Goal: Task Accomplishment & Management: Use online tool/utility

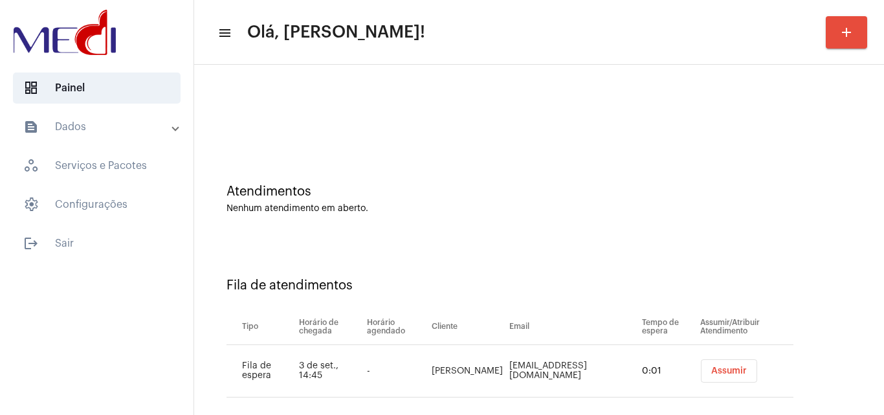
click at [716, 374] on span "Assumir" at bounding box center [729, 370] width 36 height 9
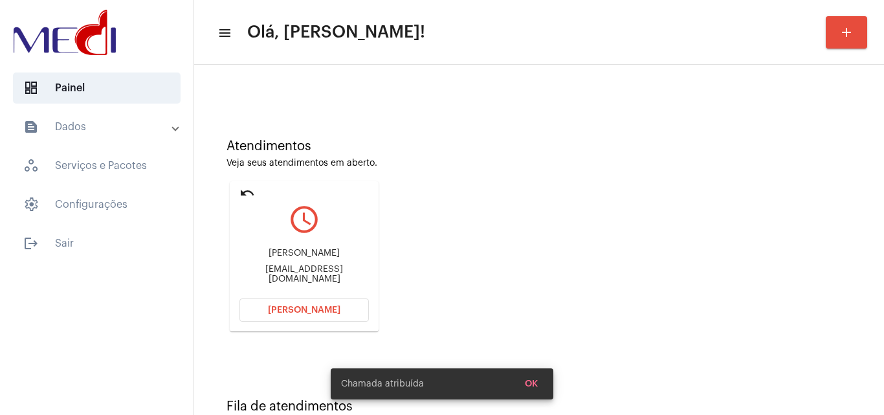
scroll to position [91, 0]
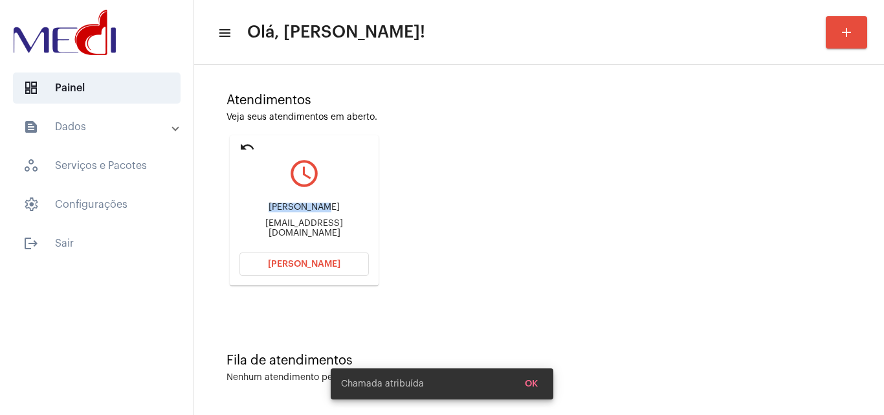
drag, startPoint x: 268, startPoint y: 210, endPoint x: 327, endPoint y: 202, distance: 58.7
click at [327, 202] on div "Leandro Prata Leandroprataa@gmail.com" at bounding box center [303, 220] width 129 height 58
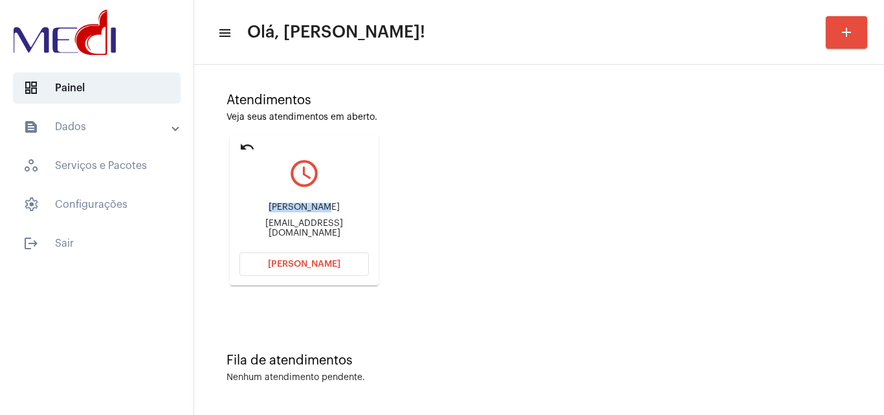
copy div "Leandro Pra"
click at [342, 263] on button "Abrir Chamada" at bounding box center [303, 263] width 129 height 23
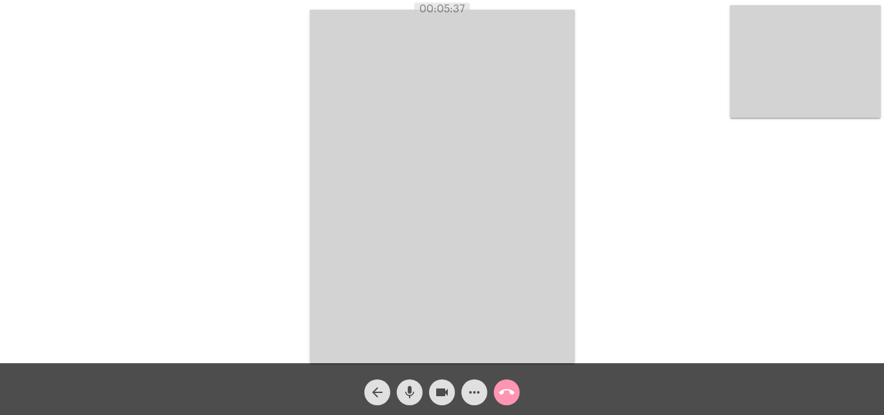
click at [507, 397] on mat-icon "call_end" at bounding box center [507, 392] width 16 height 16
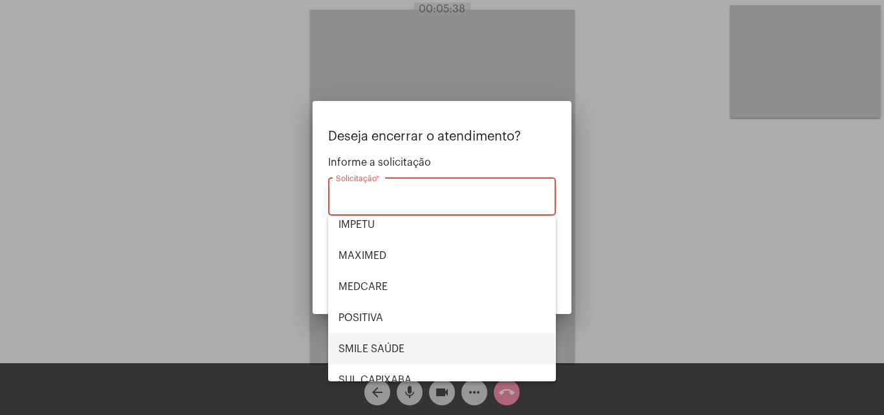
scroll to position [145, 0]
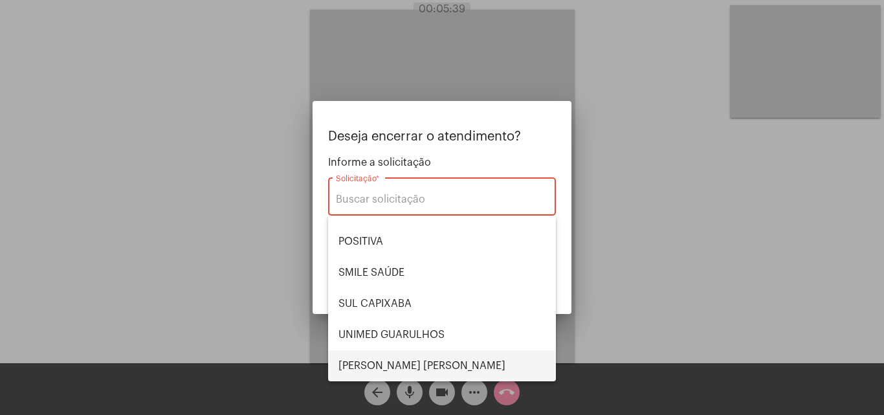
click at [390, 365] on span "[PERSON_NAME] [PERSON_NAME]" at bounding box center [441, 365] width 207 height 31
type input "[PERSON_NAME] [PERSON_NAME]"
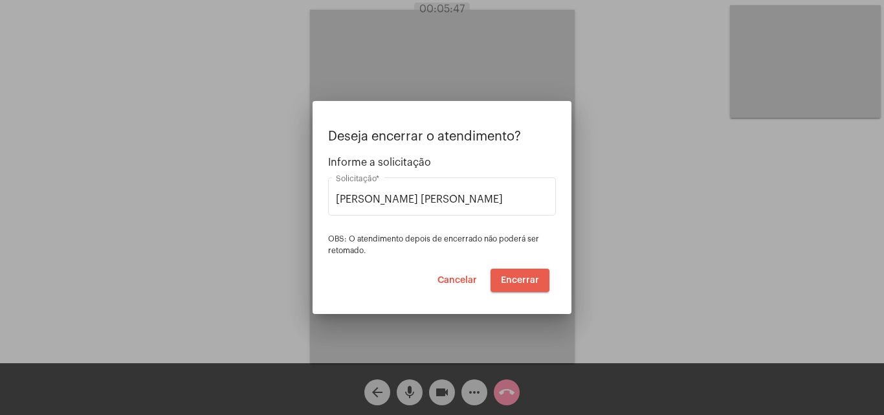
click at [519, 276] on span "Encerrar" at bounding box center [520, 280] width 38 height 9
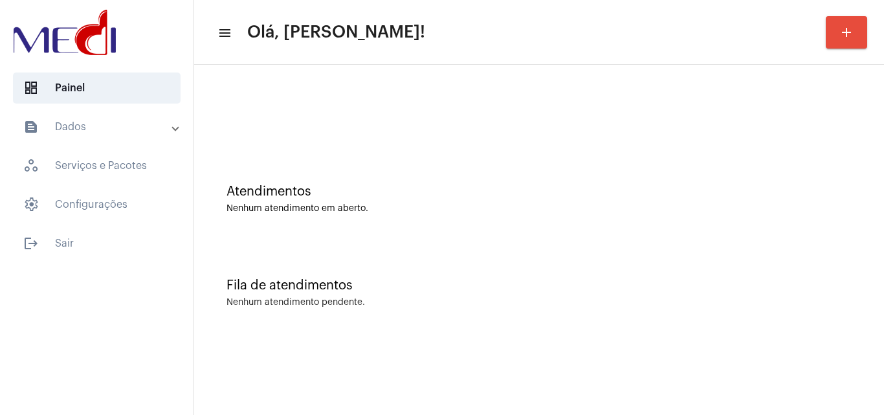
click at [382, 219] on div "Atendimentos Nenhum atendimento em aberto." at bounding box center [539, 193] width 677 height 94
click at [728, 395] on mat-sidenav-content "menu Olá, Leandra! add Atendimentos Nenhum atendimento em aberto. Fila de atend…" at bounding box center [538, 207] width 689 height 415
click at [518, 204] on div "Nenhum atendimento em aberto." at bounding box center [538, 209] width 625 height 10
click at [372, 224] on div "Atendimentos Nenhum atendimento em aberto." at bounding box center [539, 193] width 677 height 94
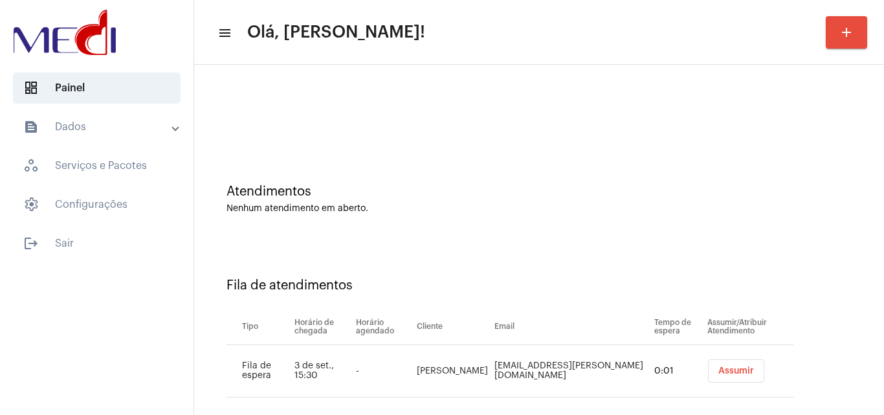
click at [710, 379] on button "Assumir" at bounding box center [736, 370] width 56 height 23
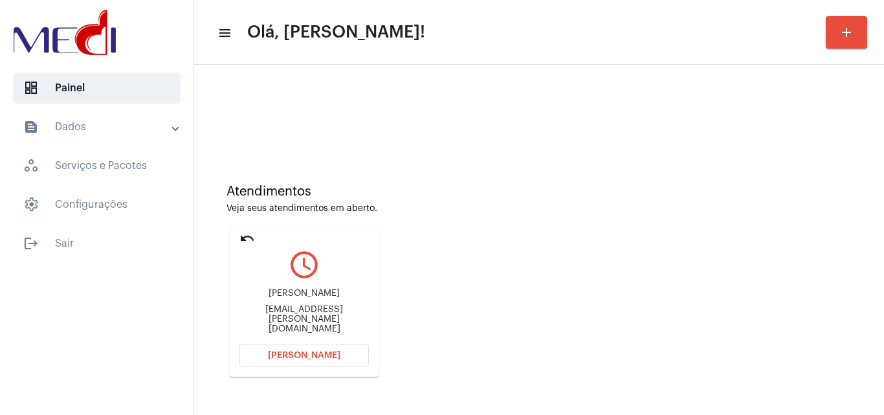
drag, startPoint x: 323, startPoint y: 307, endPoint x: 361, endPoint y: 307, distance: 38.2
click at [361, 298] on div "[PERSON_NAME]" at bounding box center [303, 293] width 129 height 10
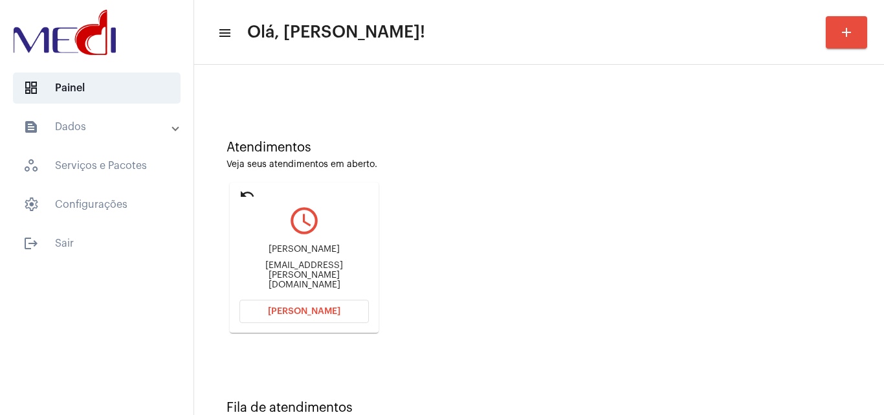
scroll to position [65, 0]
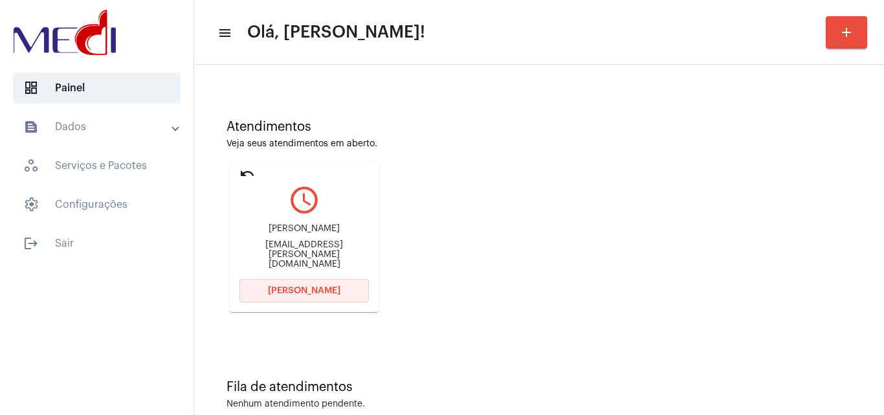
click at [284, 292] on span "[PERSON_NAME]" at bounding box center [304, 290] width 72 height 9
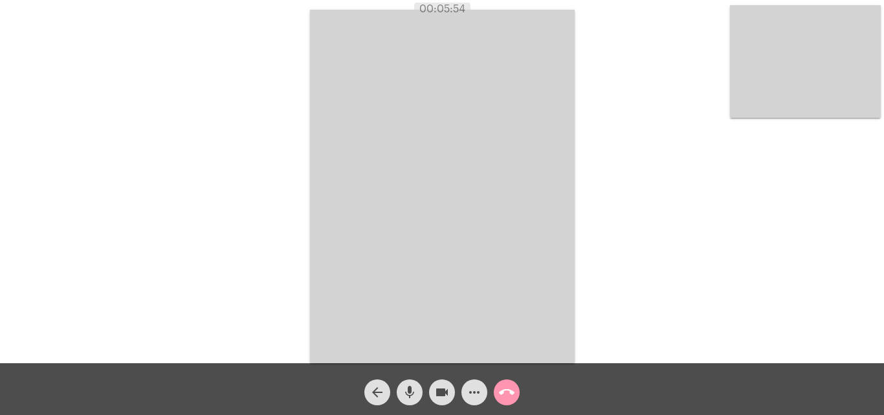
click at [512, 400] on mat-icon "call_end" at bounding box center [507, 392] width 16 height 16
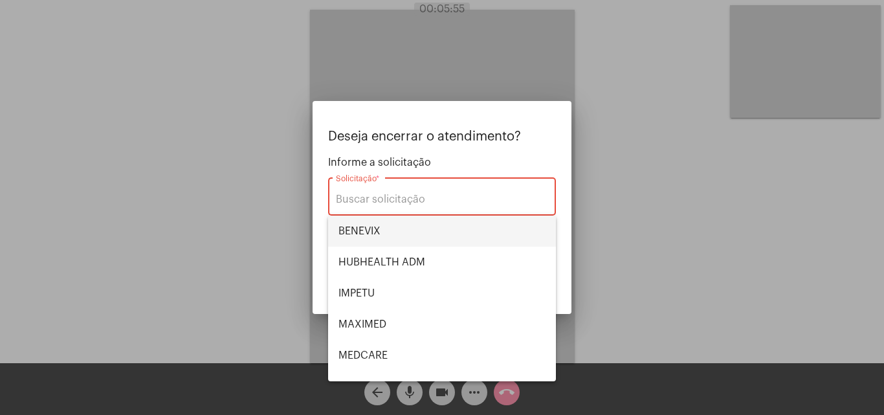
click at [407, 236] on span "BENEVIX" at bounding box center [441, 230] width 207 height 31
type input "BENEVIX"
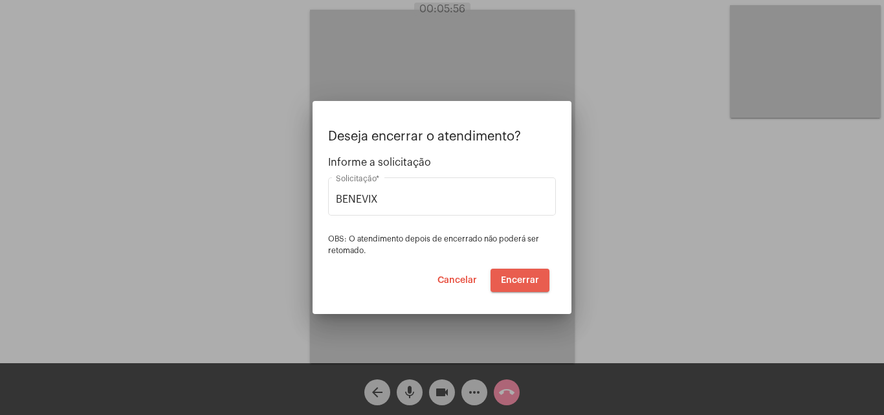
click at [532, 276] on span "Encerrar" at bounding box center [520, 280] width 38 height 9
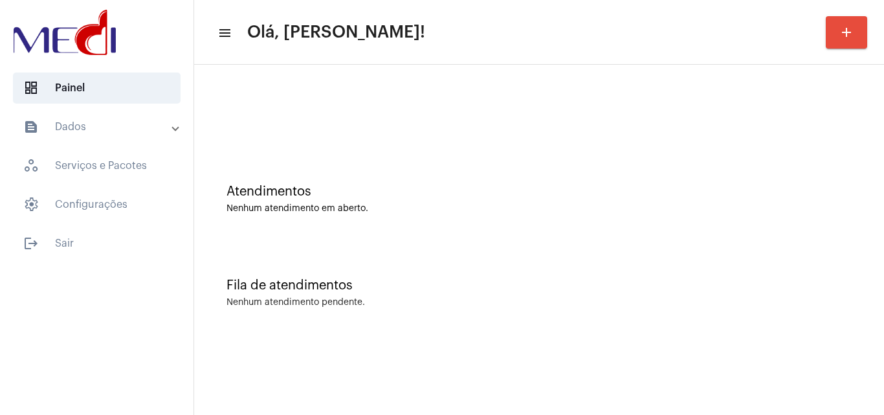
drag, startPoint x: 352, startPoint y: 256, endPoint x: 337, endPoint y: 242, distance: 20.6
click at [351, 247] on div "Fila de atendimentos Nenhum atendimento pendente." at bounding box center [539, 286] width 677 height 94
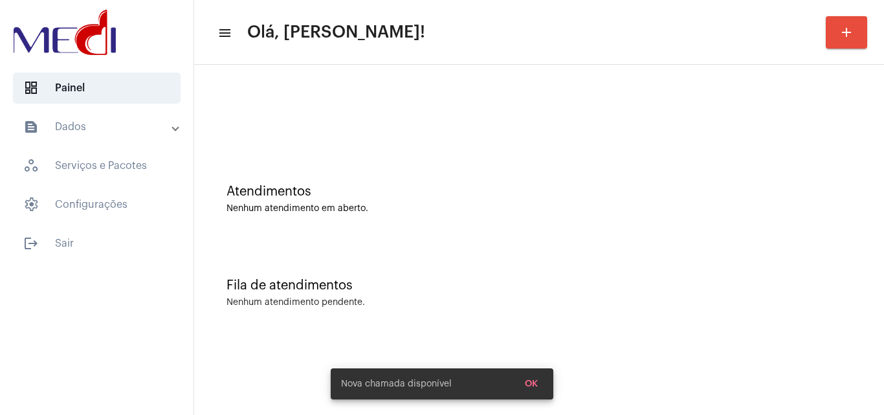
drag, startPoint x: 459, startPoint y: 201, endPoint x: 279, endPoint y: 17, distance: 256.6
click at [458, 200] on div "Atendimentos Nenhum atendimento em aberto." at bounding box center [538, 198] width 625 height 29
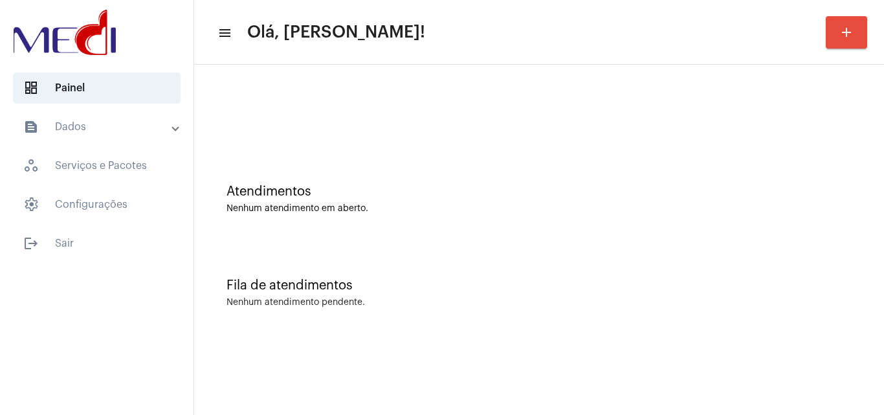
click at [473, 228] on div "Atendimentos Nenhum atendimento em aberto." at bounding box center [539, 193] width 677 height 94
click at [471, 262] on div "Fila de atendimentos Nenhum atendimento pendente." at bounding box center [539, 286] width 677 height 94
click at [321, 239] on div "Atendimentos Nenhum atendimento em aberto. Fila de atendimentos Nenhum atendime…" at bounding box center [539, 202] width 677 height 262
click at [430, 175] on div "Atendimentos Nenhum atendimento em aberto." at bounding box center [539, 193] width 677 height 94
